Goal: Find specific page/section: Find specific page/section

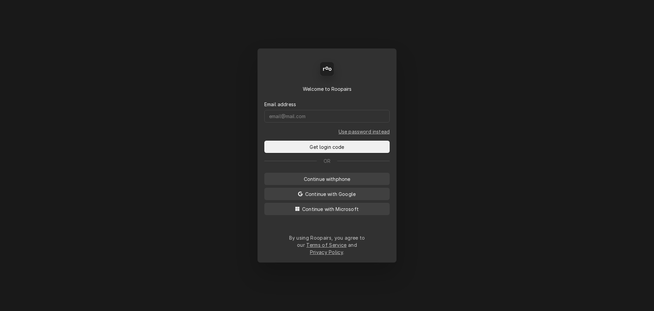
click at [362, 212] on button "Continue with Microsoft" at bounding box center [327, 208] width 125 height 12
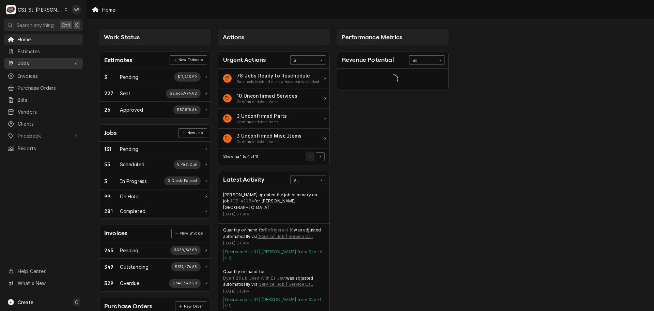
click at [37, 64] on span "Jobs" at bounding box center [43, 63] width 51 height 7
click at [33, 74] on span "Jobs" at bounding box center [49, 75] width 62 height 7
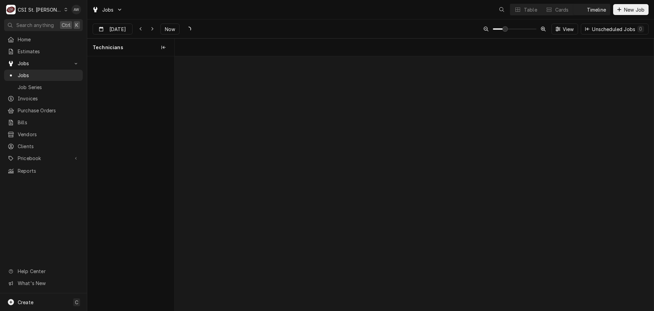
scroll to position [0, 9496]
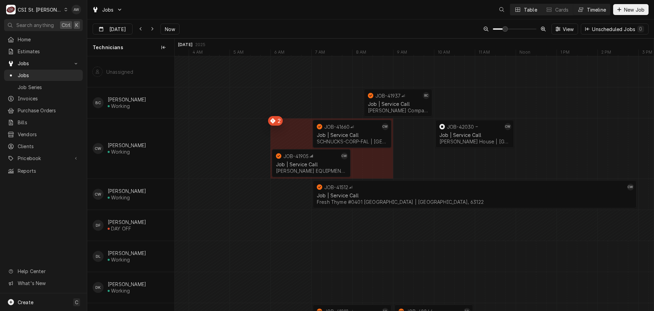
click at [526, 12] on div "Table" at bounding box center [530, 9] width 13 height 7
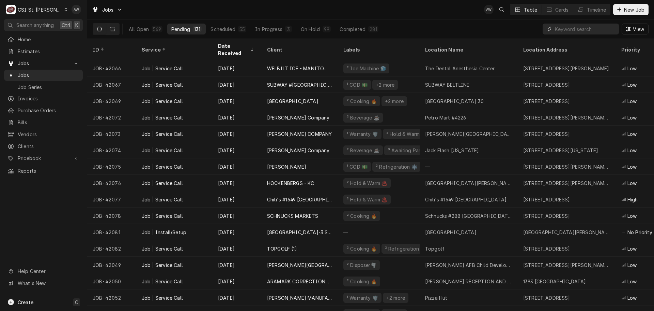
click at [563, 26] on input "Dynamic Content Wrapper" at bounding box center [585, 29] width 61 height 11
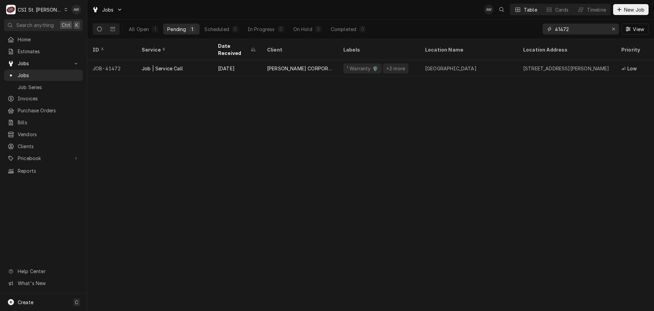
drag, startPoint x: 575, startPoint y: 28, endPoint x: 521, endPoint y: 25, distance: 54.3
click at [521, 25] on div "All Open 1 Pending 1 Scheduled 0 In Progress 0 On Hold 0 Completed 0 41472 View" at bounding box center [371, 28] width 556 height 19
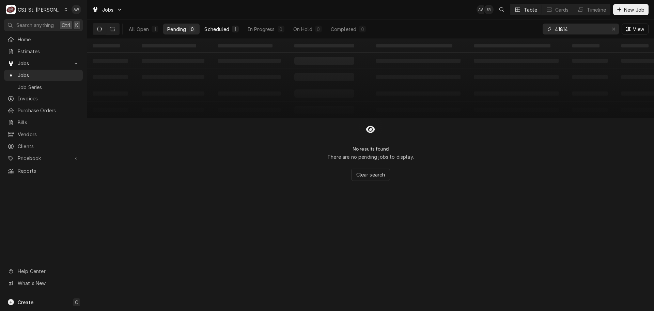
type input "41814"
click at [215, 26] on div "Scheduled" at bounding box center [217, 29] width 25 height 7
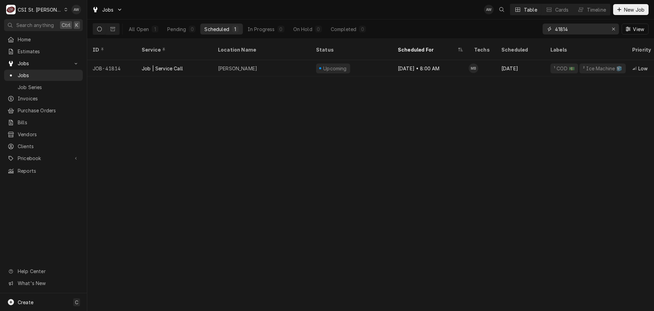
drag, startPoint x: 574, startPoint y: 29, endPoint x: 518, endPoint y: 24, distance: 55.8
click at [520, 28] on div "All Open 1 Pending 0 Scheduled 1 In Progress 0 On Hold 0 Completed 0 41814 View" at bounding box center [371, 28] width 556 height 19
type input "x"
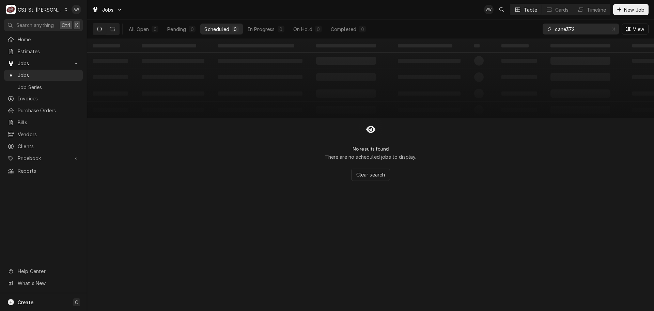
click at [567, 27] on input "cane372" at bounding box center [580, 29] width 51 height 11
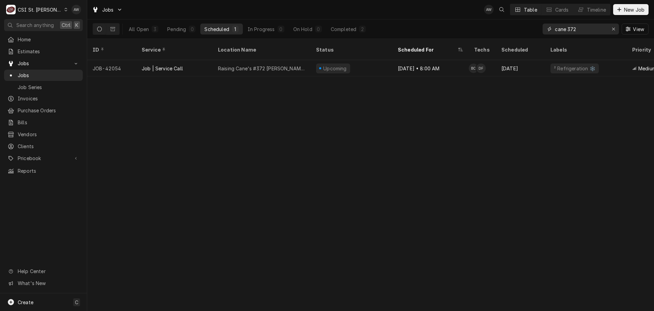
type input "cane 372"
click at [352, 101] on div "ID Service Location Name Status Scheduled For Techs Scheduled Labels Priority D…" at bounding box center [370, 175] width 567 height 272
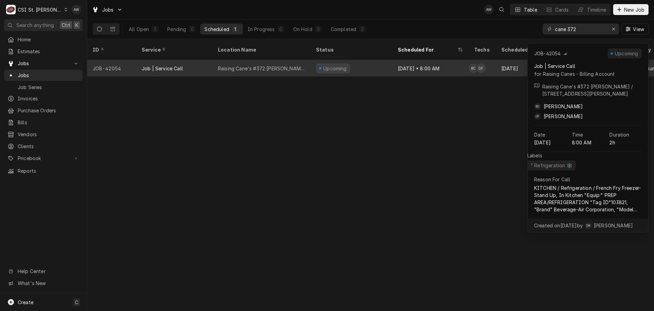
click at [290, 65] on div "Raising Cane's #372 Vandeventer" at bounding box center [261, 68] width 87 height 7
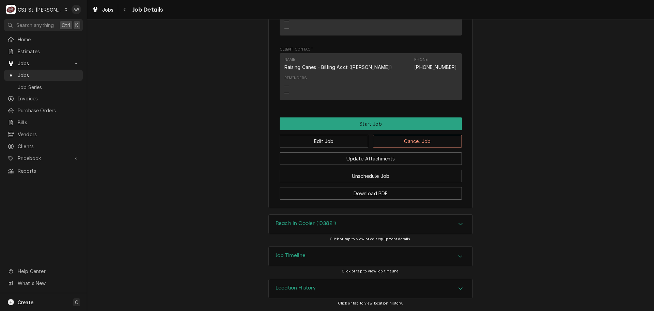
scroll to position [743, 0]
click at [324, 258] on div "Job Timeline" at bounding box center [371, 255] width 204 height 19
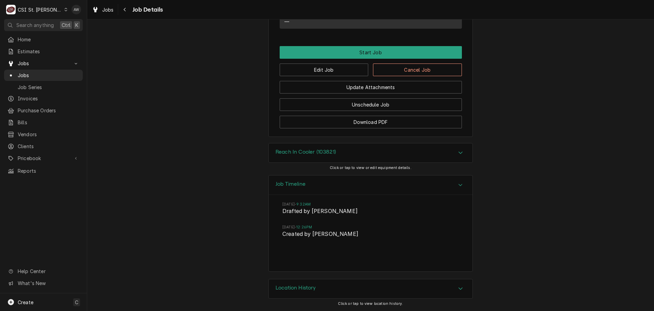
scroll to position [815, 0]
click at [355, 291] on div "Location History" at bounding box center [371, 288] width 204 height 19
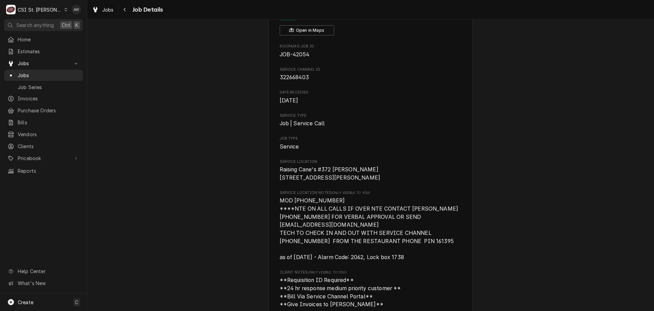
scroll to position [0, 0]
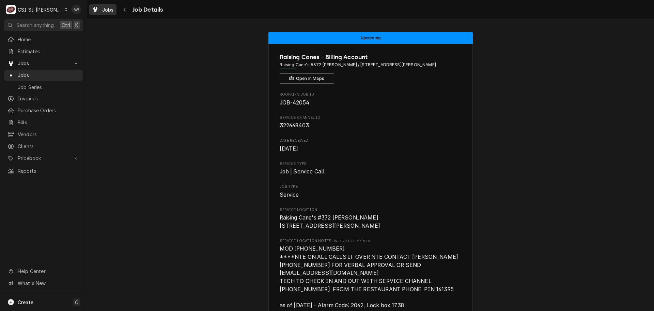
click at [106, 10] on span "Jobs" at bounding box center [108, 9] width 12 height 7
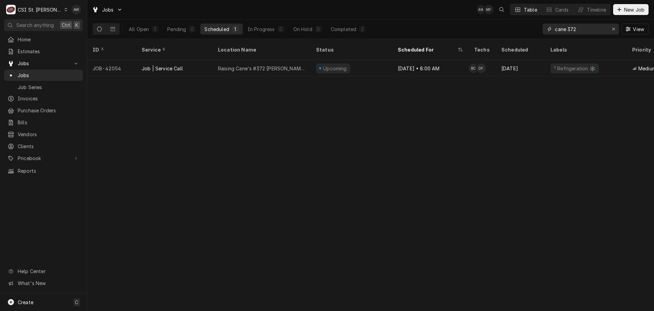
drag, startPoint x: 584, startPoint y: 30, endPoint x: 535, endPoint y: 28, distance: 49.1
click at [535, 28] on div "All Open 3 Pending 0 Scheduled 1 In Progress 0 On Hold 0 Completed 2 cane 372 V…" at bounding box center [371, 28] width 556 height 19
type input "4"
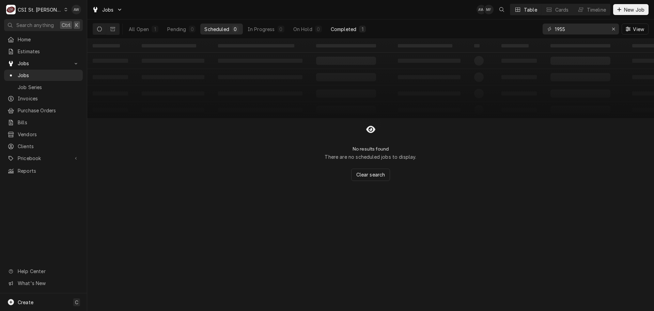
click at [350, 27] on div "Completed" at bounding box center [344, 29] width 26 height 7
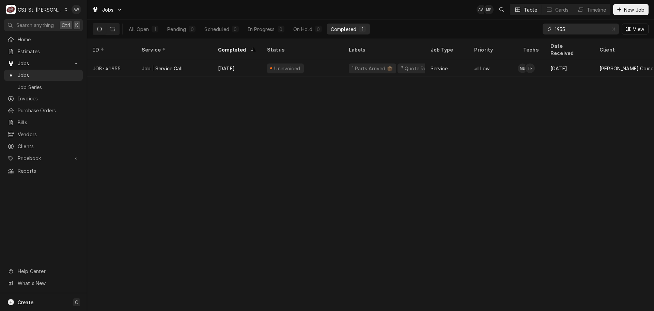
drag, startPoint x: 571, startPoint y: 27, endPoint x: 545, endPoint y: 27, distance: 25.9
click at [545, 27] on div "1955" at bounding box center [581, 29] width 76 height 11
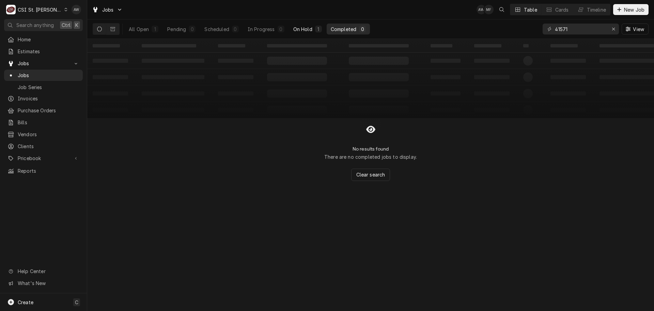
click at [302, 31] on div "On Hold" at bounding box center [302, 29] width 19 height 7
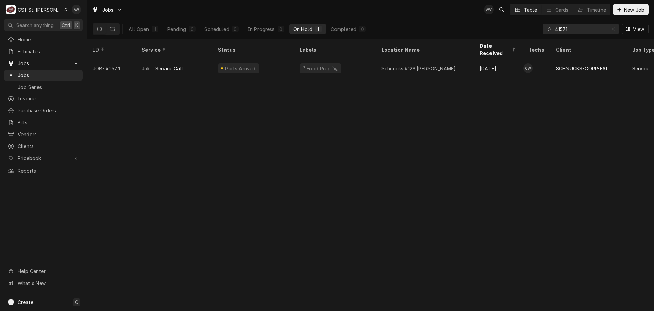
click at [398, 95] on div "ID Service Status Labels Location Name Date Received Techs Client Job Type Prio…" at bounding box center [370, 175] width 567 height 272
drag, startPoint x: 577, startPoint y: 28, endPoint x: 533, endPoint y: 29, distance: 43.6
click at [533, 29] on div "All Open 1 Pending 0 Scheduled 0 In Progress 0 On Hold 1 Completed 0 41571 View" at bounding box center [371, 28] width 556 height 19
drag, startPoint x: 585, startPoint y: 29, endPoint x: 533, endPoint y: 31, distance: 51.2
click at [533, 31] on div "All Open 1 Pending 0 Scheduled 0 In Progress 0 On Hold 1 Completed 0 41595 View" at bounding box center [371, 28] width 556 height 19
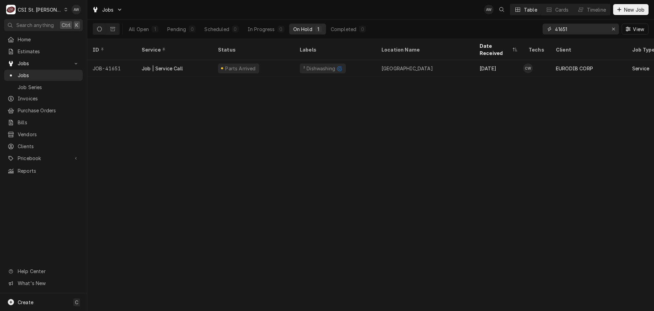
drag, startPoint x: 582, startPoint y: 28, endPoint x: 519, endPoint y: 19, distance: 63.6
click at [520, 21] on div "All Open 1 Pending 0 Scheduled 0 In Progress 0 On Hold 1 Completed 0 41651 View" at bounding box center [371, 28] width 556 height 19
type input "alto"
click at [227, 29] on div "Scheduled" at bounding box center [217, 29] width 25 height 7
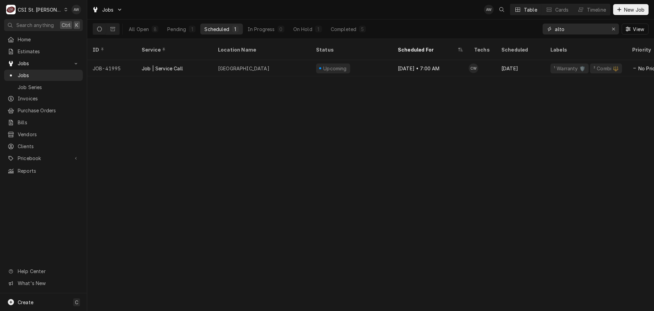
click at [612, 28] on div "Erase input" at bounding box center [613, 29] width 7 height 7
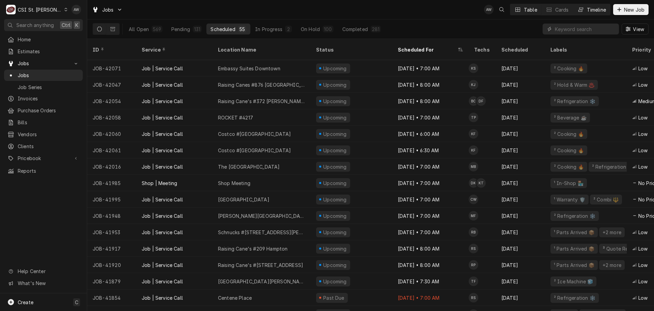
click at [584, 11] on button "Timeline" at bounding box center [592, 9] width 37 height 11
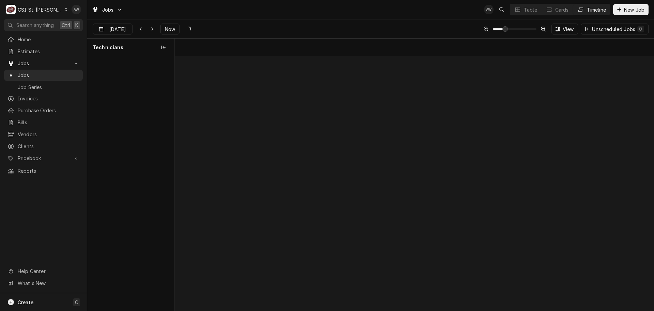
scroll to position [0, 9496]
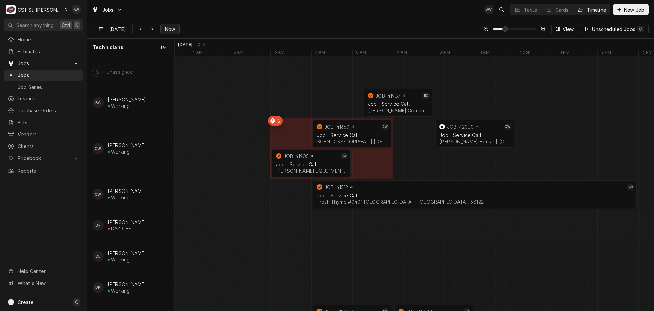
click at [175, 32] on span "Now" at bounding box center [170, 29] width 13 height 7
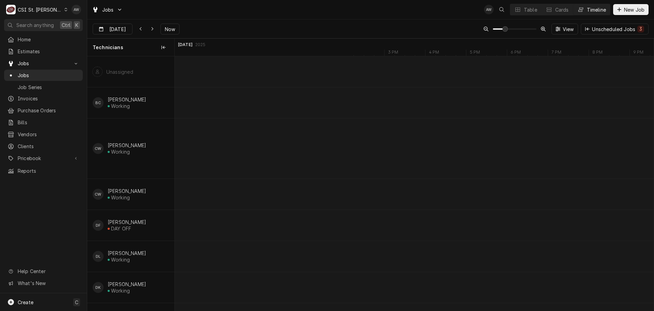
scroll to position [0, 12777]
type input "Aug 17"
